Goal: Task Accomplishment & Management: Manage account settings

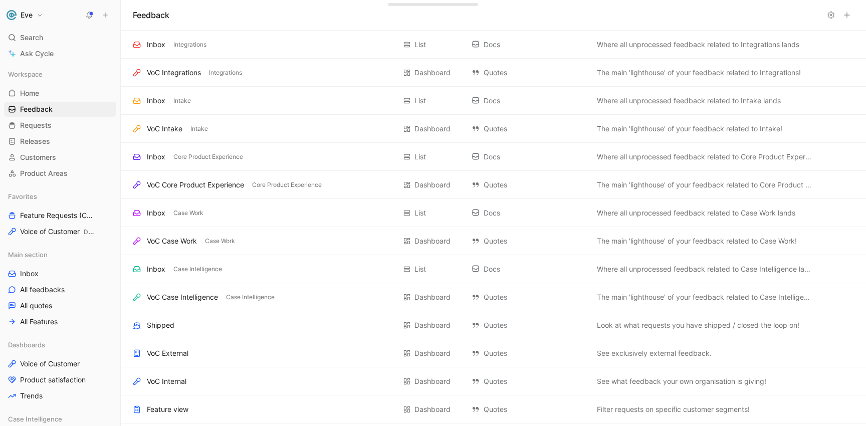
click at [39, 17] on button "Eve" at bounding box center [25, 15] width 42 height 14
click at [44, 101] on div "Workspace settings G then S" at bounding box center [68, 103] width 123 height 16
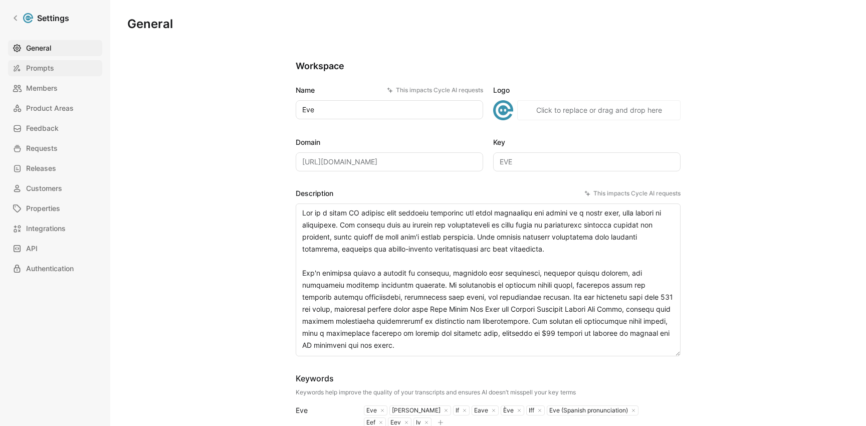
click at [37, 68] on span "Prompts" at bounding box center [40, 68] width 28 height 12
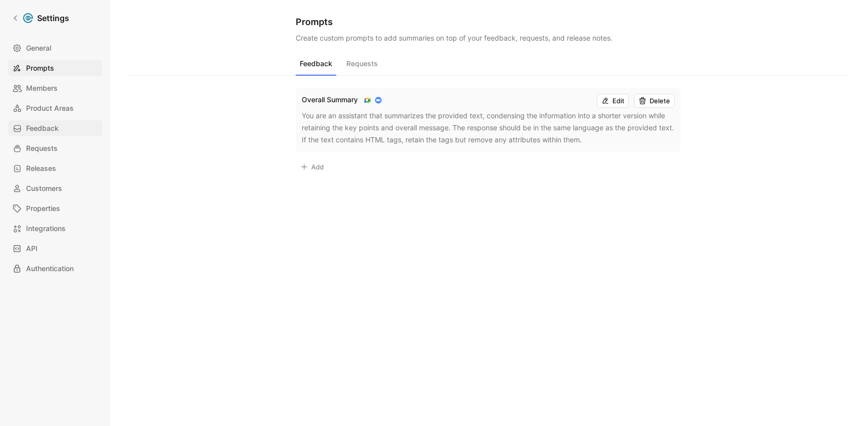
click at [32, 127] on span "Feedback" at bounding box center [42, 128] width 33 height 12
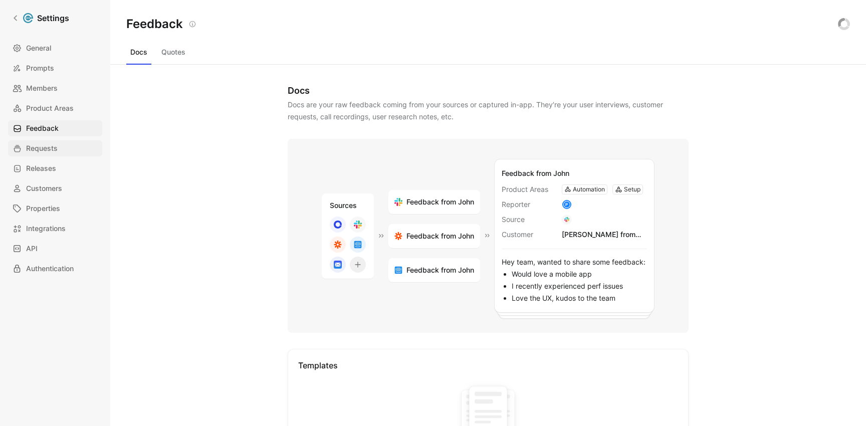
click at [32, 152] on span "Requests" at bounding box center [42, 148] width 32 height 12
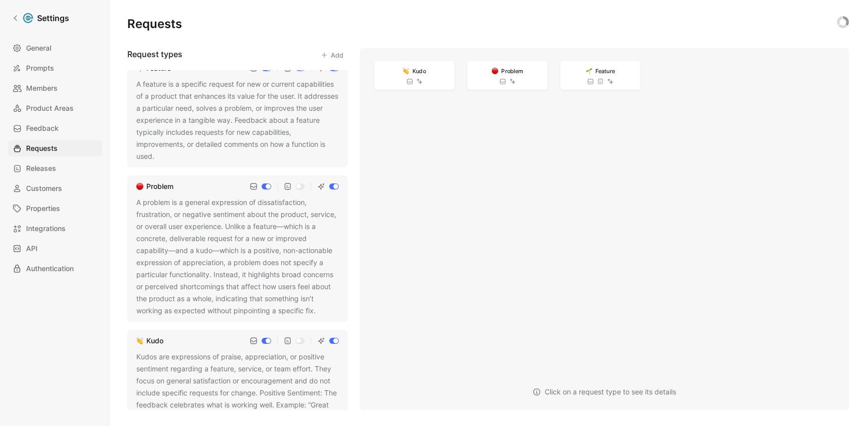
scroll to position [20, 0]
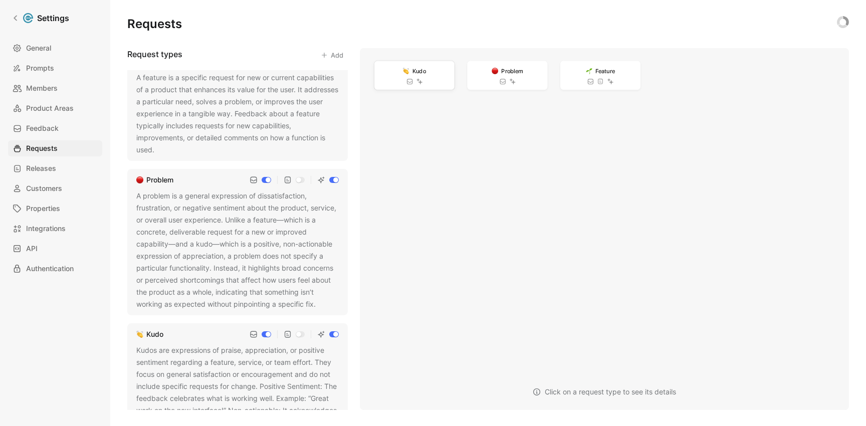
click at [431, 72] on div "Kudo" at bounding box center [414, 75] width 80 height 29
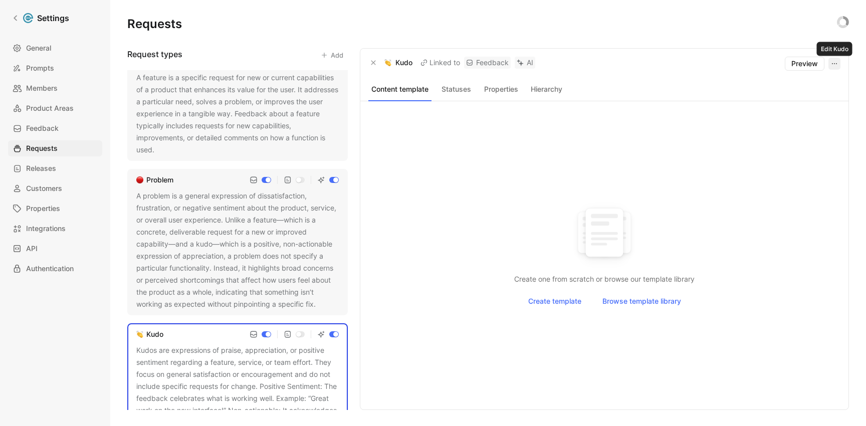
click at [836, 62] on icon "button" at bounding box center [835, 64] width 8 height 8
click at [796, 100] on span "Delete" at bounding box center [790, 100] width 21 height 9
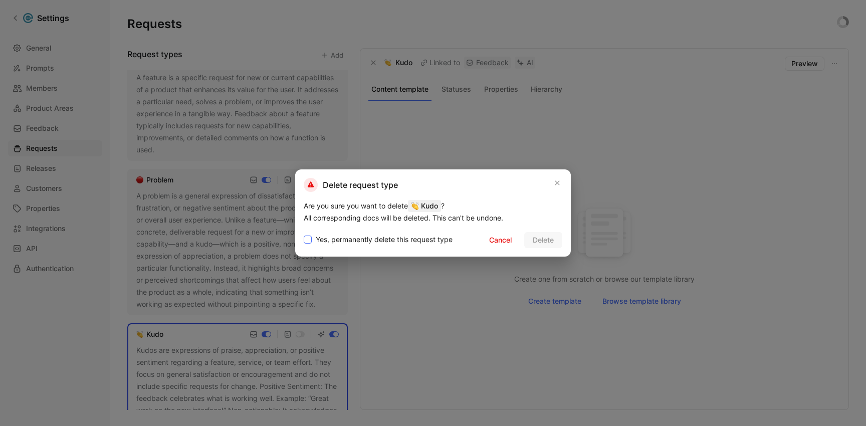
click at [306, 239] on icon at bounding box center [308, 240] width 6 height 6
click at [304, 234] on input "Yes, permanently delete this request type" at bounding box center [304, 234] width 0 height 0
click at [547, 238] on span "Delete" at bounding box center [543, 240] width 21 height 12
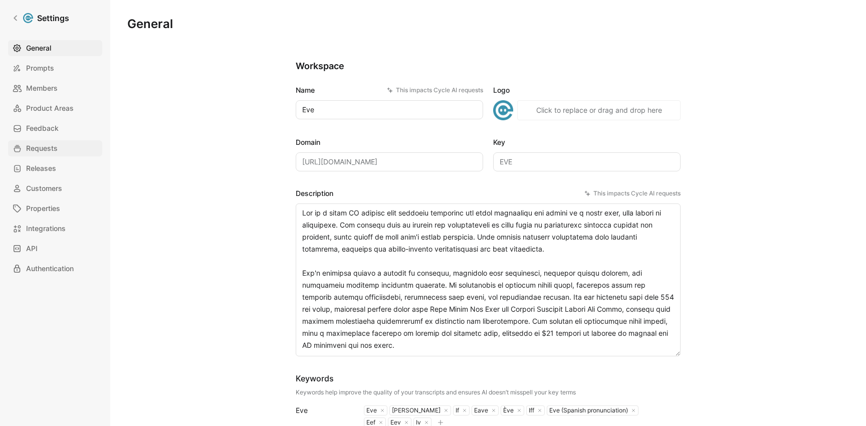
click at [37, 145] on span "Requests" at bounding box center [42, 148] width 32 height 12
